Goal: Task Accomplishment & Management: Manage account settings

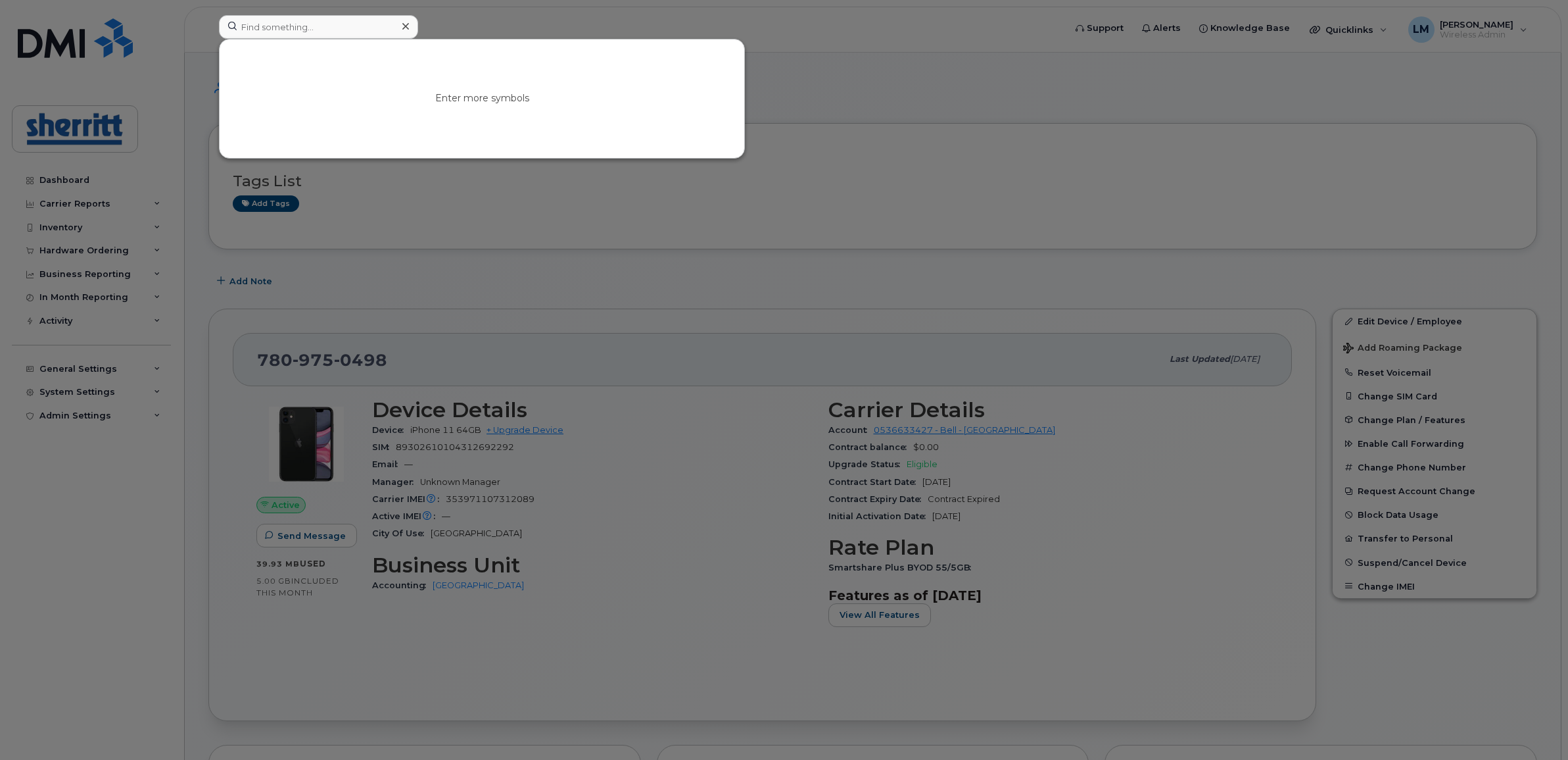
click at [317, 22] on input at bounding box center [318, 27] width 199 height 23
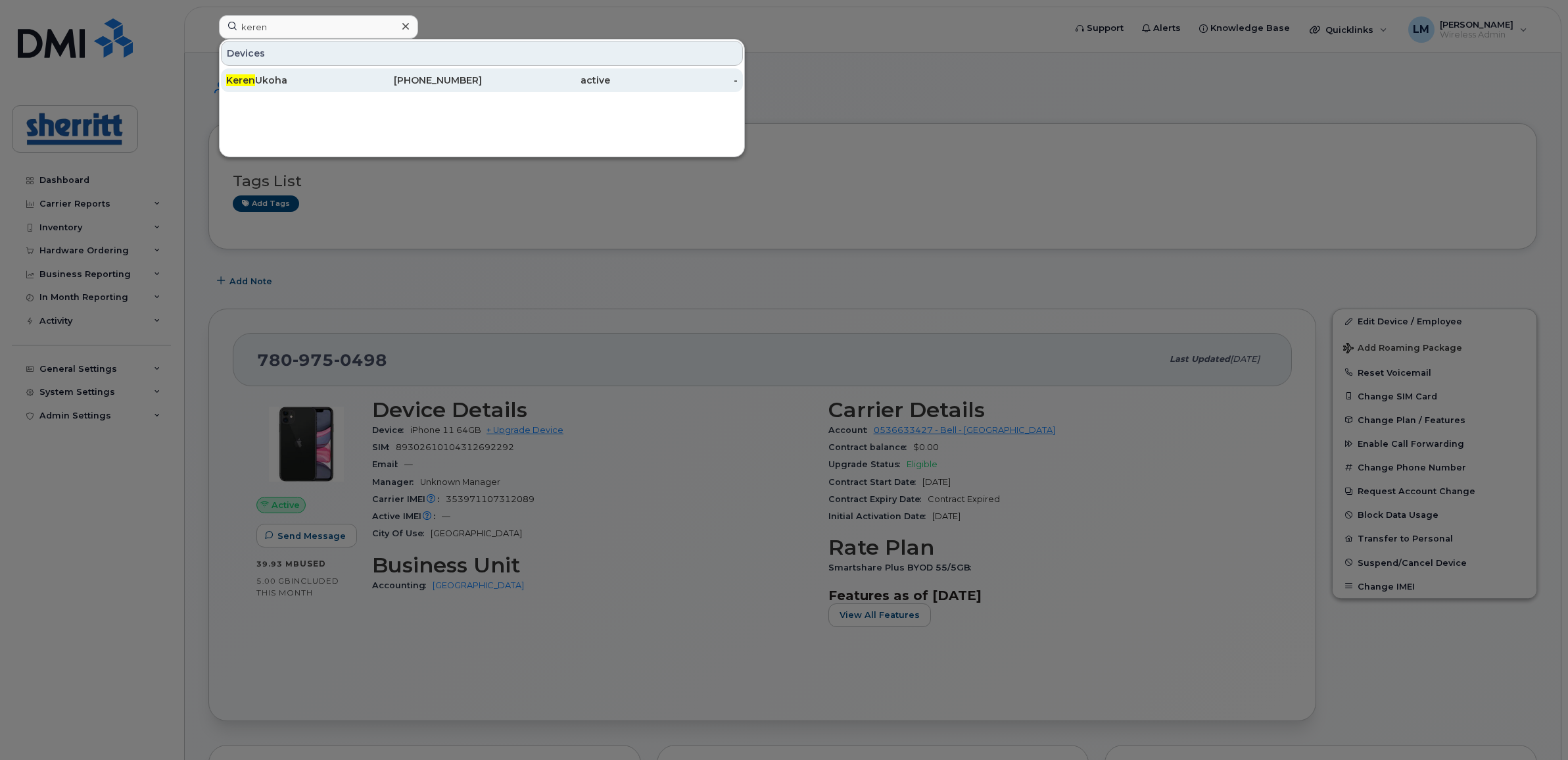
type input "keren"
click at [303, 81] on div "Keren Ukoha" at bounding box center [290, 80] width 128 height 13
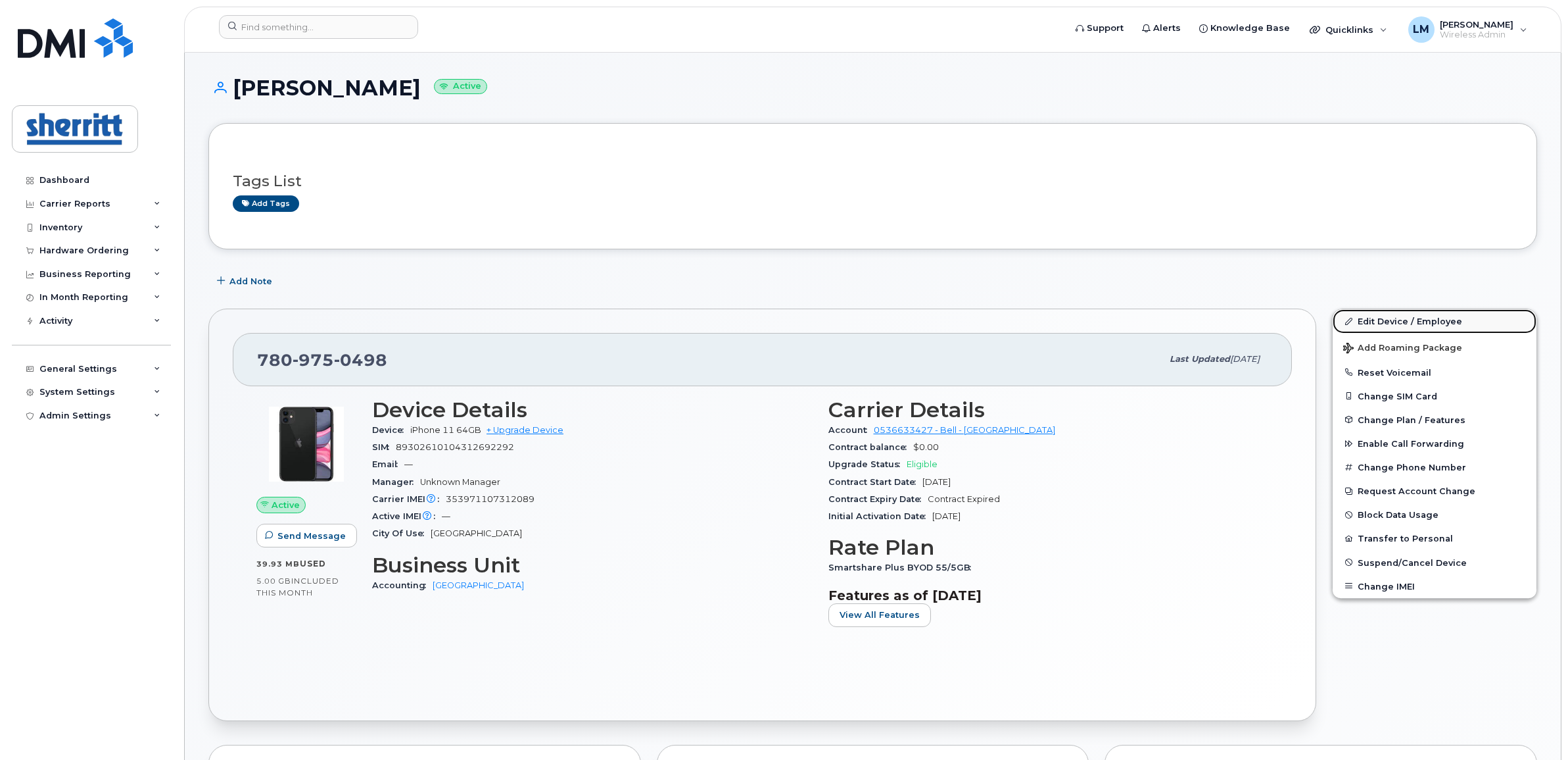
click at [1425, 324] on link "Edit Device / Employee" at bounding box center [1434, 321] width 204 height 23
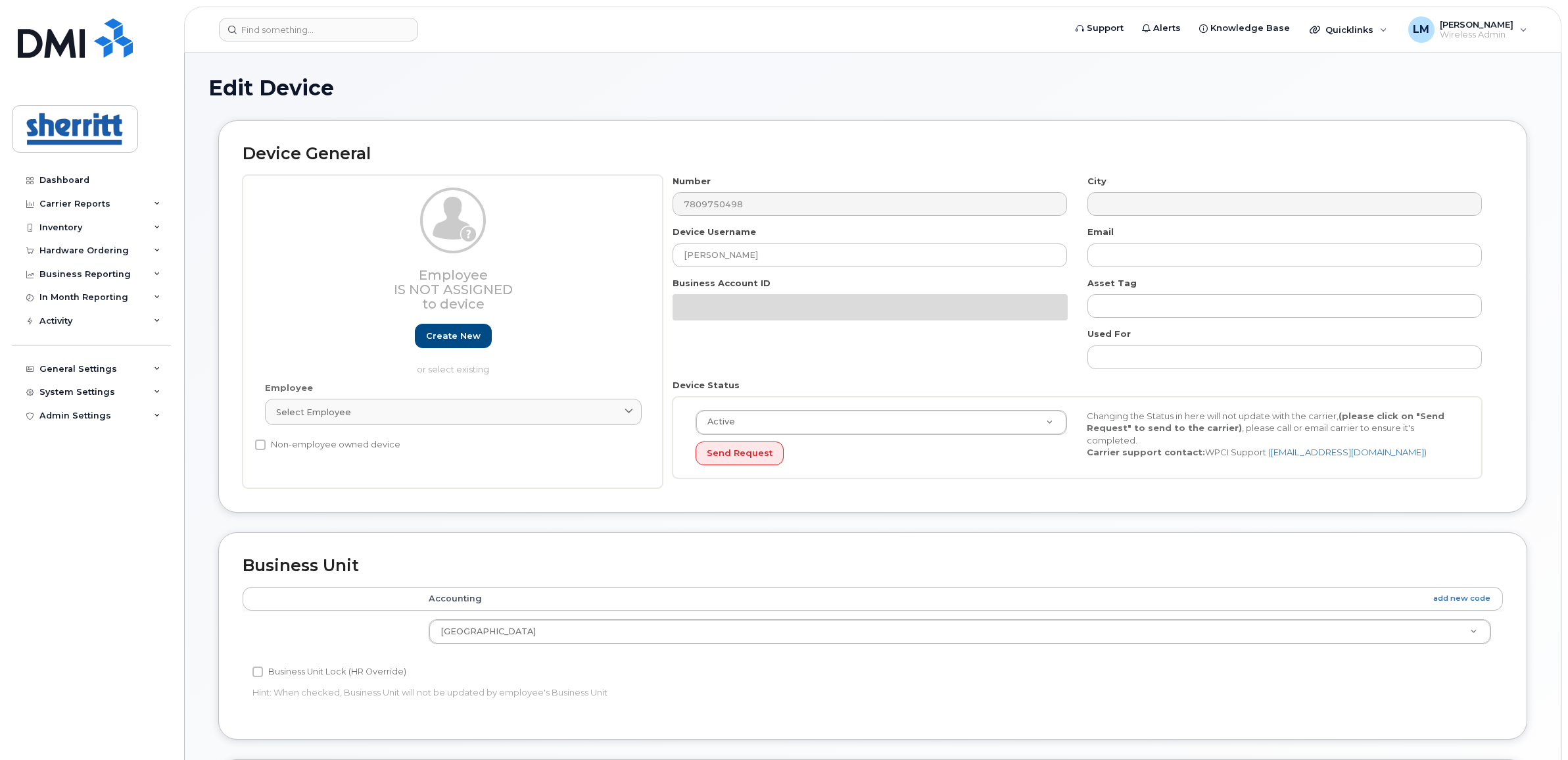
select select "5680457"
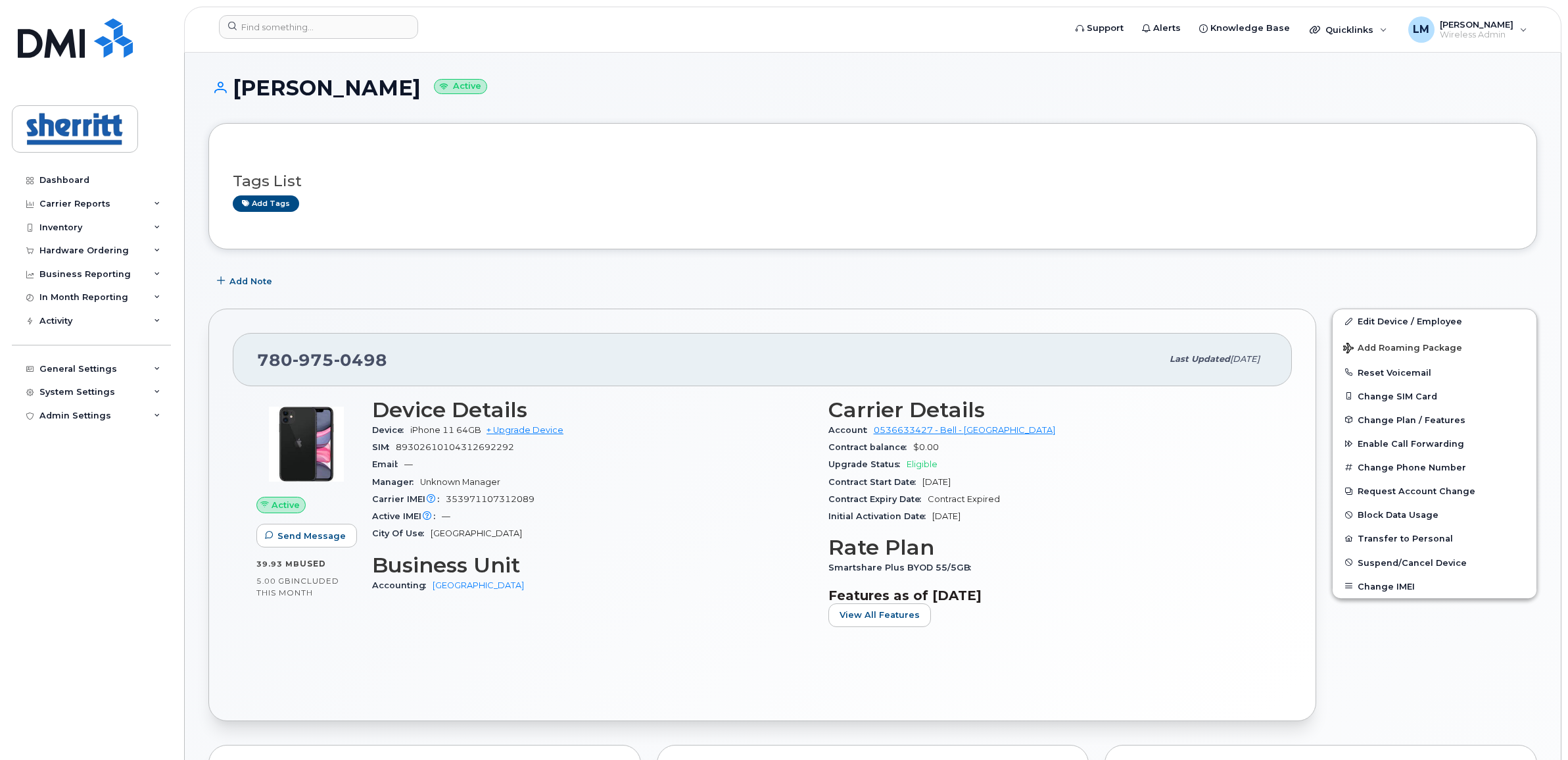
scroll to position [82, 0]
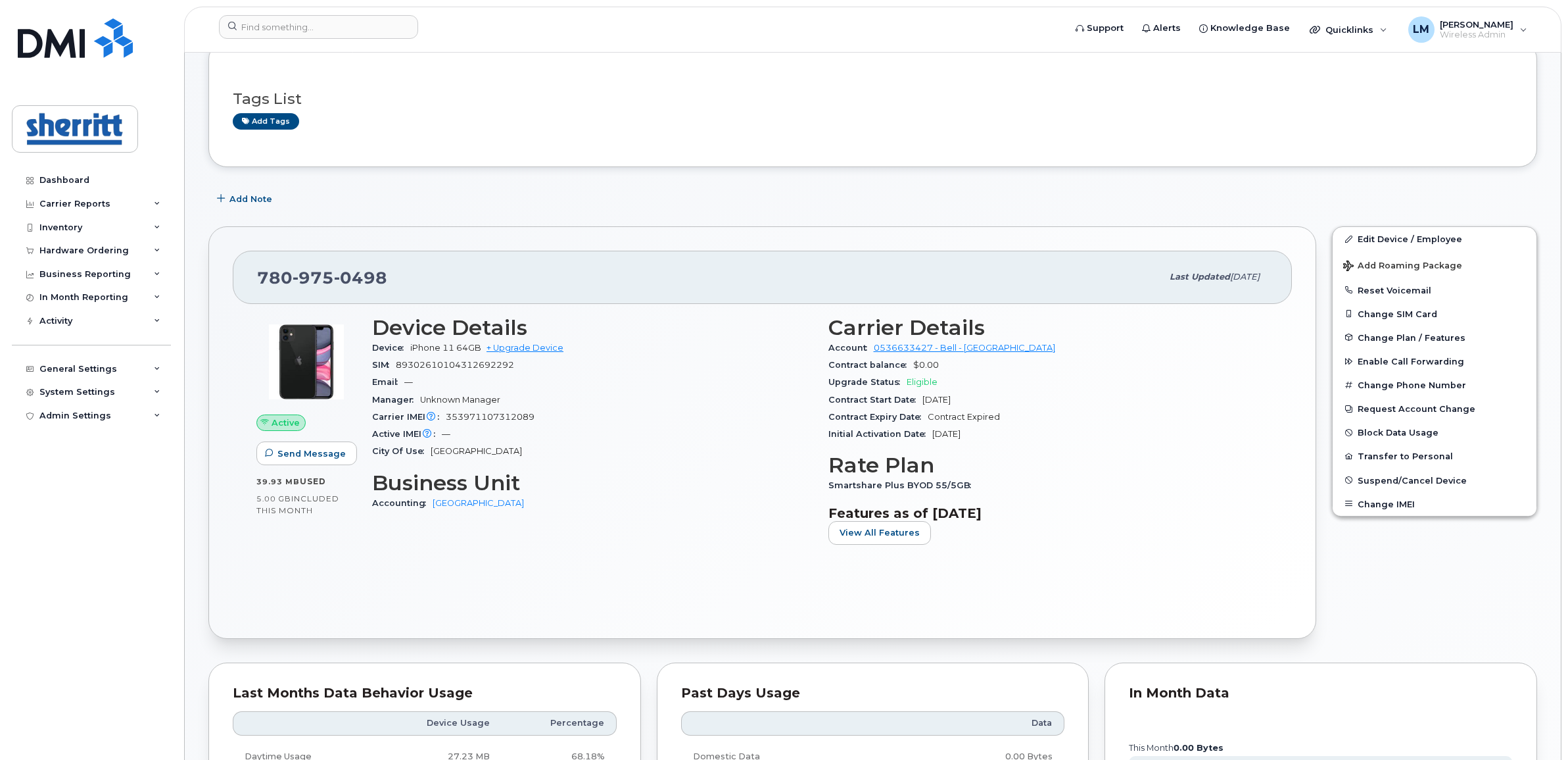
drag, startPoint x: 1003, startPoint y: 418, endPoint x: 804, endPoint y: 415, distance: 199.0
click at [804, 415] on div "Device Details Device iPhone 11 64GB + Upgrade Device SIM 89302610104312692292 …" at bounding box center [820, 435] width 912 height 255
click at [804, 415] on div "Carrier IMEI Carrier IMEI is reported during the last billing cycle or change o…" at bounding box center [592, 417] width 441 height 17
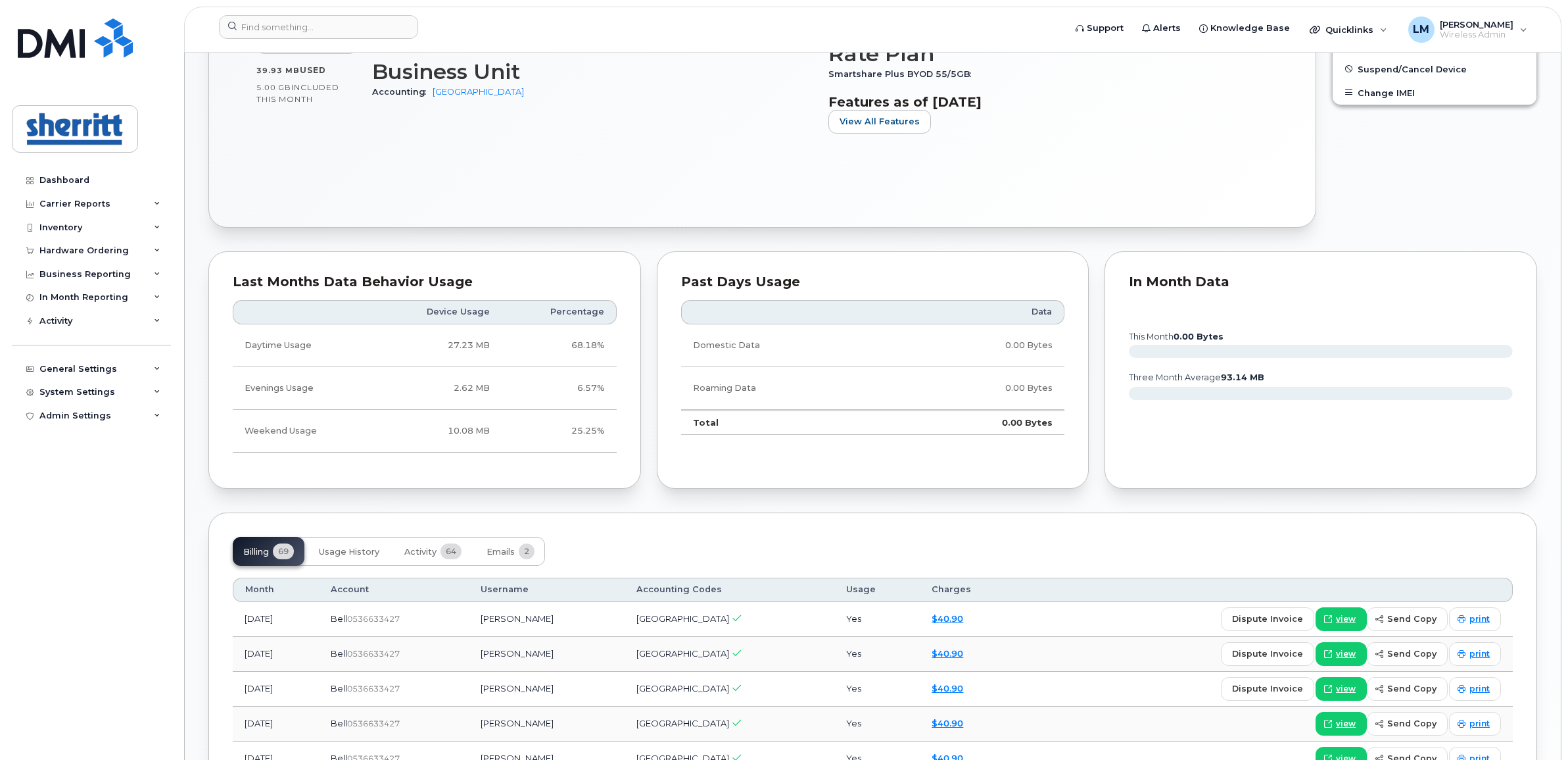
scroll to position [0, 0]
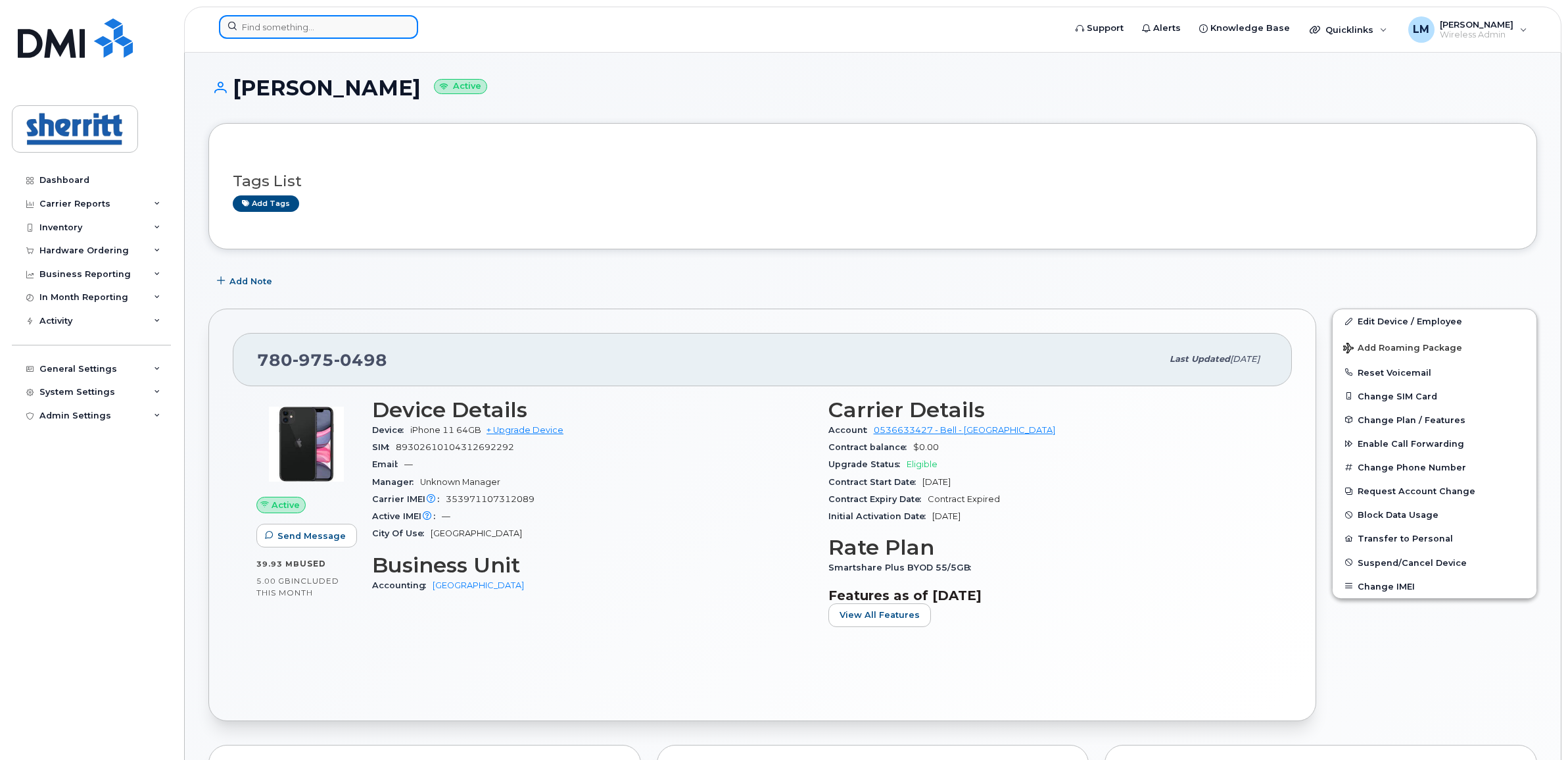
click at [299, 30] on input at bounding box center [318, 27] width 199 height 23
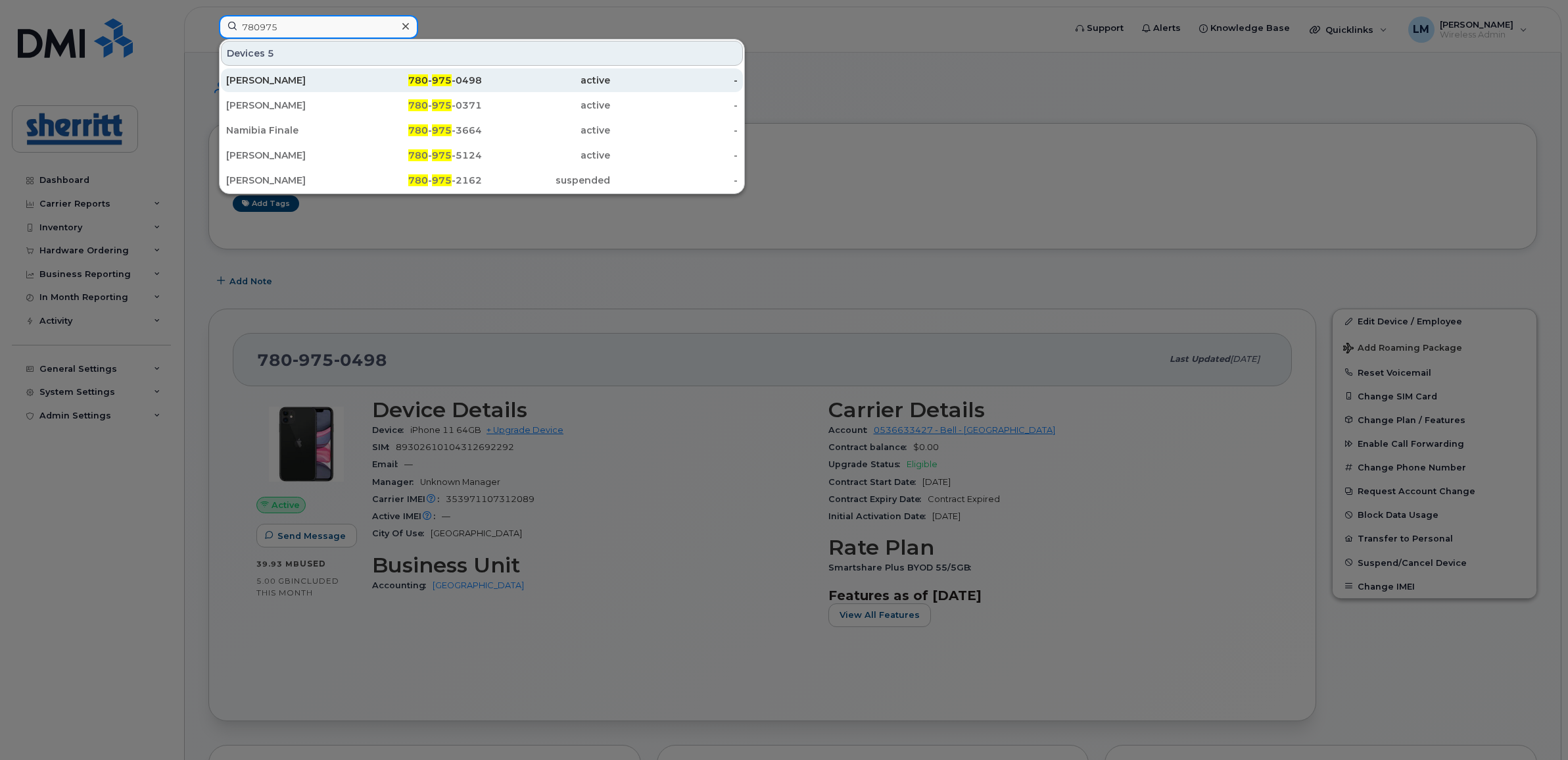
type input "780975"
click at [299, 76] on div "[PERSON_NAME]" at bounding box center [290, 80] width 128 height 13
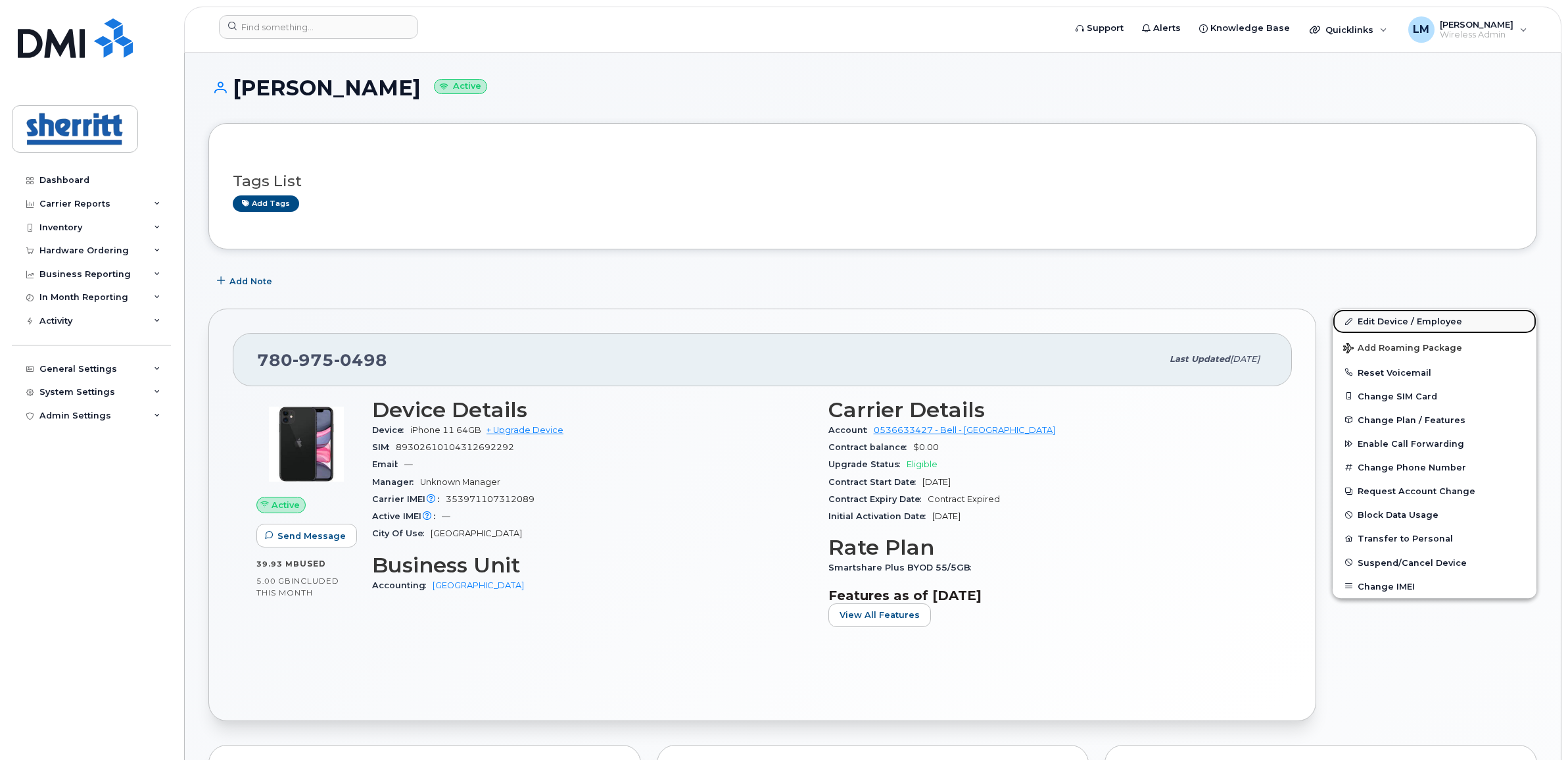
click at [1401, 324] on link "Edit Device / Employee" at bounding box center [1434, 321] width 204 height 23
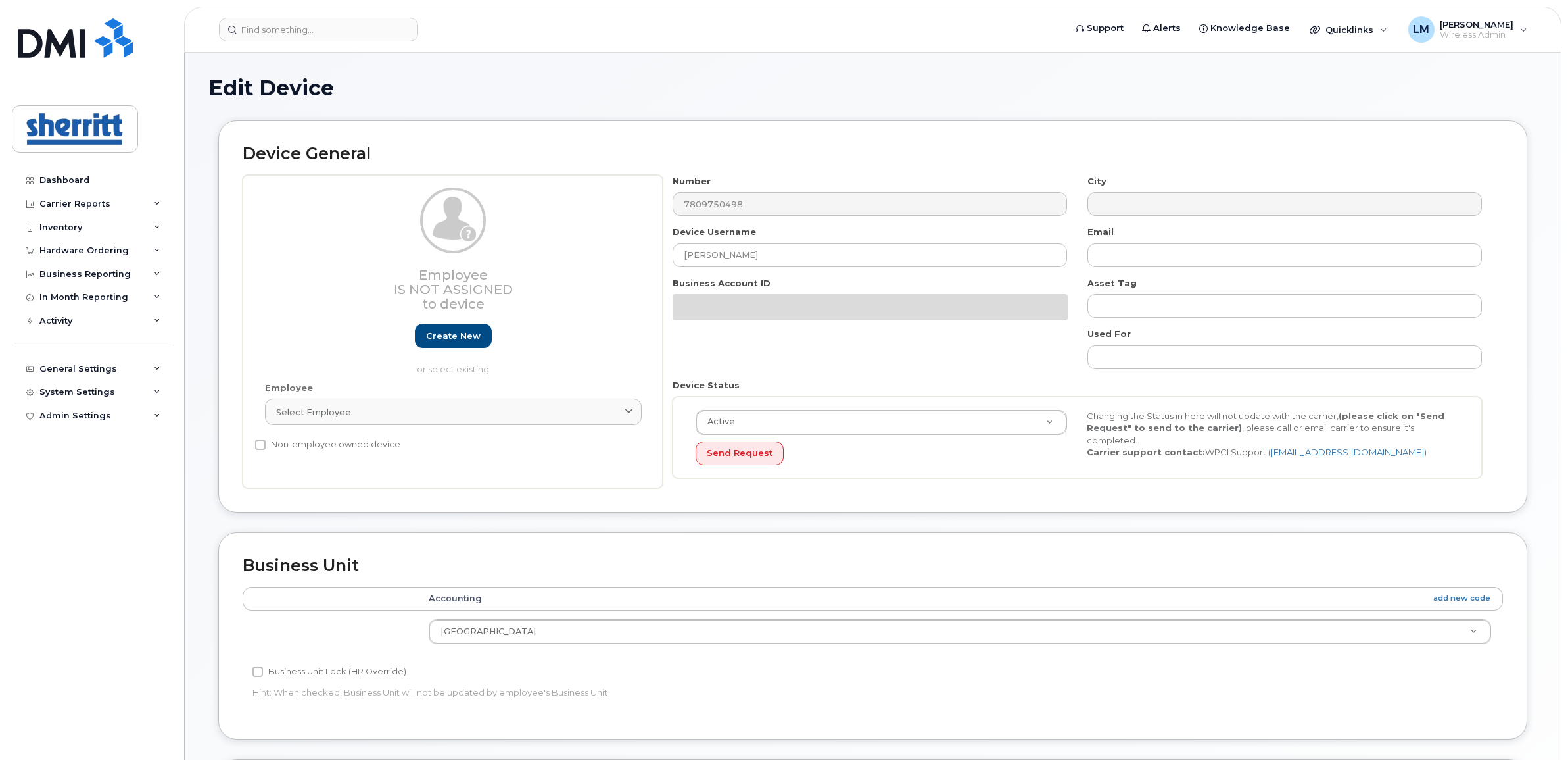
select select "5680457"
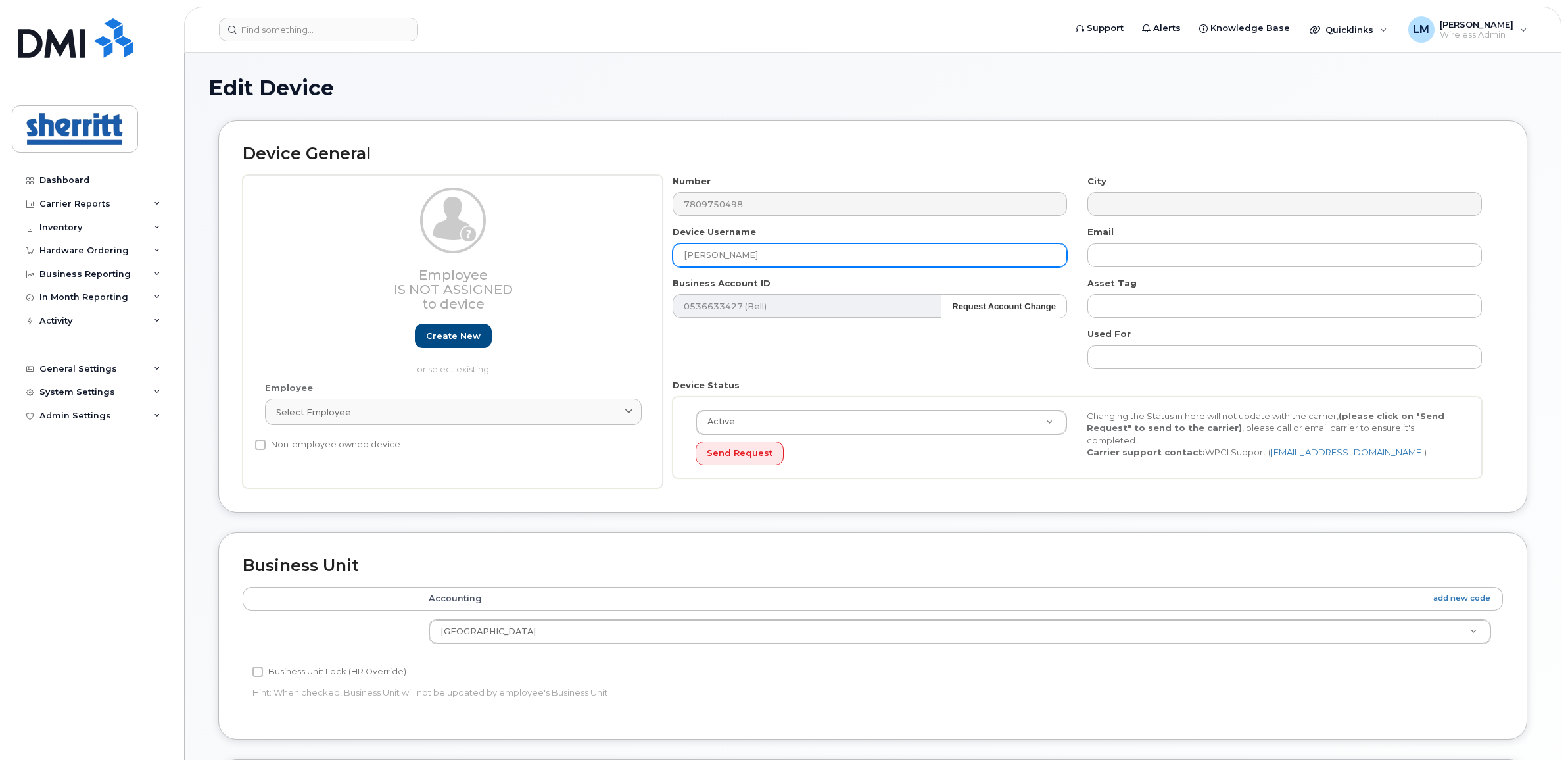
click at [757, 246] on input "[PERSON_NAME]" at bounding box center [870, 255] width 395 height 23
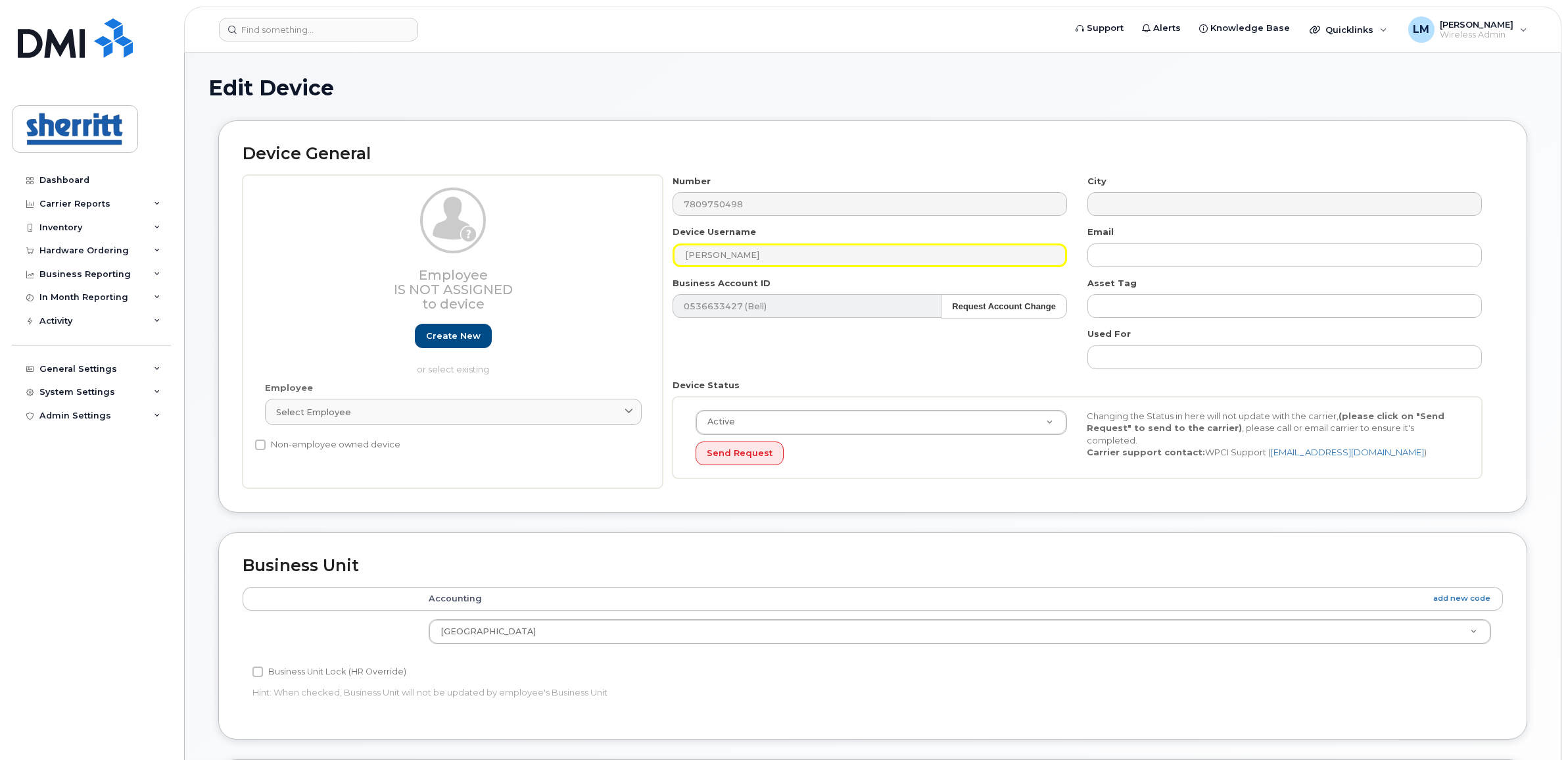
click at [597, 249] on div "Employee Is not assigned to device Create new or select existing Employee Selec…" at bounding box center [873, 332] width 1260 height 314
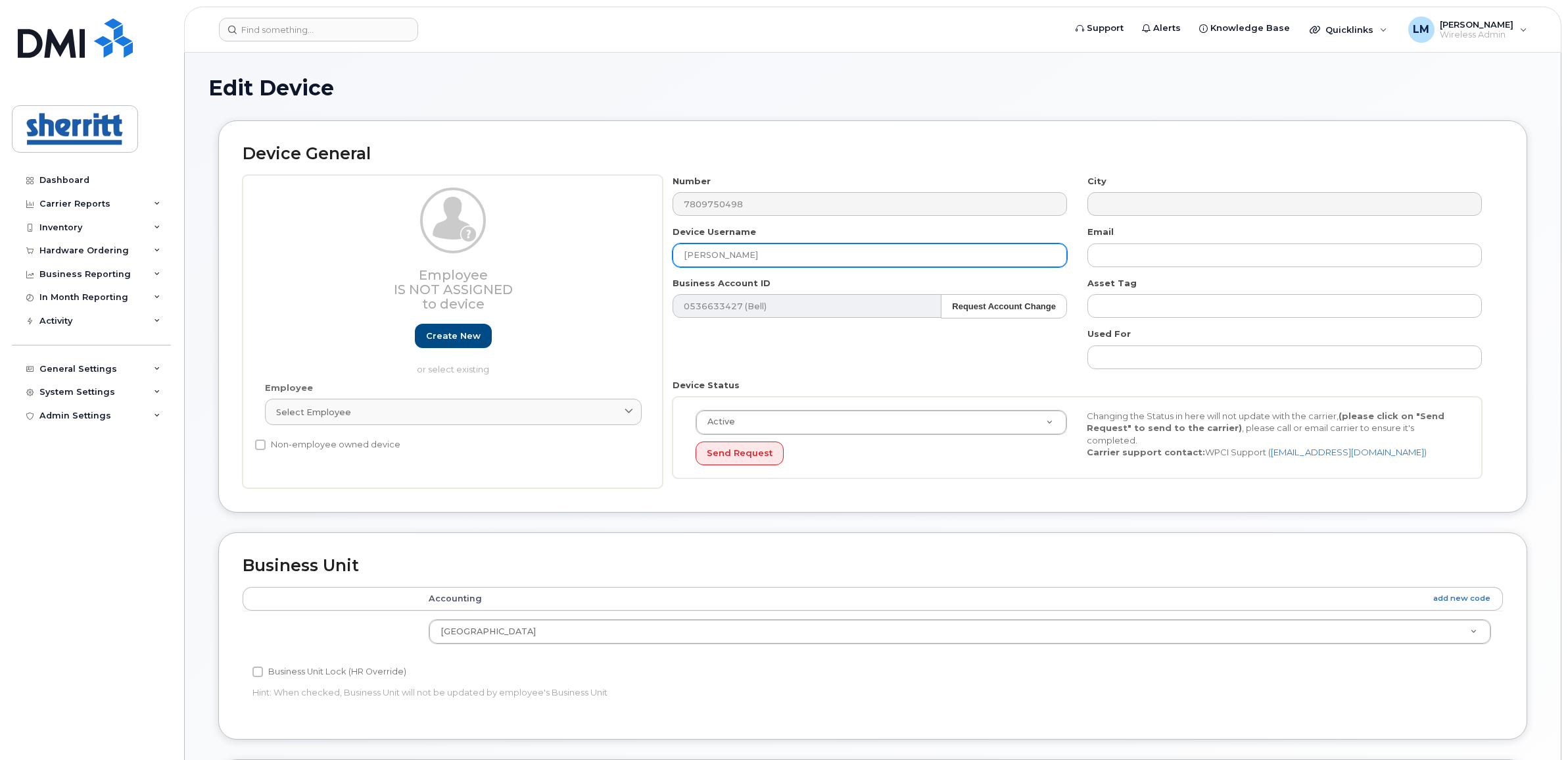
drag, startPoint x: 597, startPoint y: 249, endPoint x: 768, endPoint y: 254, distance: 171.1
drag, startPoint x: 746, startPoint y: 255, endPoint x: 657, endPoint y: 254, distance: 89.0
click at [657, 254] on div "Employee Is not assigned to device Create new or select existing Employee Selec…" at bounding box center [873, 332] width 1260 height 314
paste input "scaffolders days"
drag, startPoint x: 688, startPoint y: 253, endPoint x: 698, endPoint y: 253, distance: 10.0
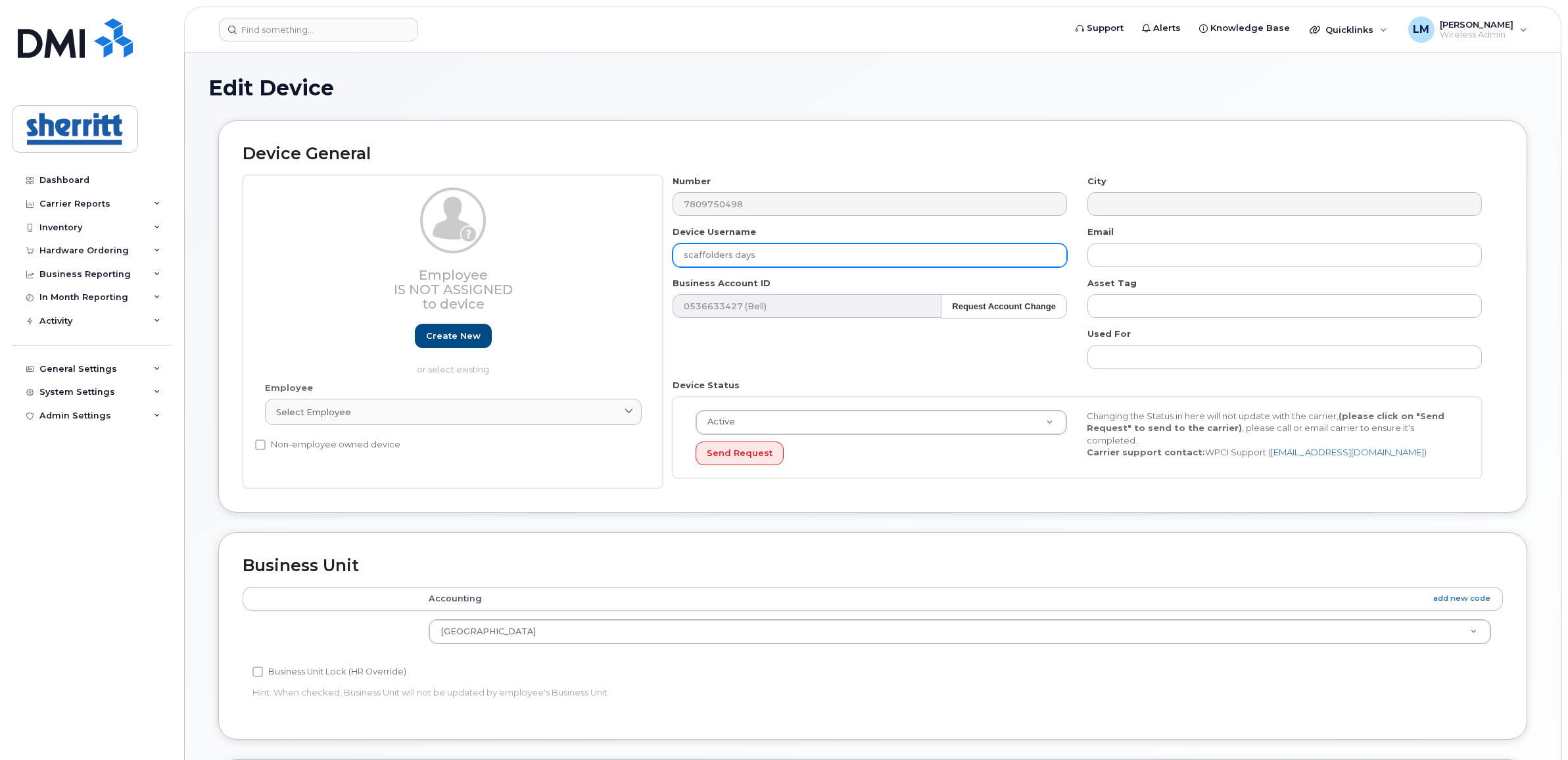
click at [688, 253] on input "scaffolders days" at bounding box center [870, 255] width 395 height 23
click at [739, 261] on input "Scaffolders days" at bounding box center [870, 255] width 395 height 23
type input "Scaffolders Days"
